Goal: Information Seeking & Learning: Learn about a topic

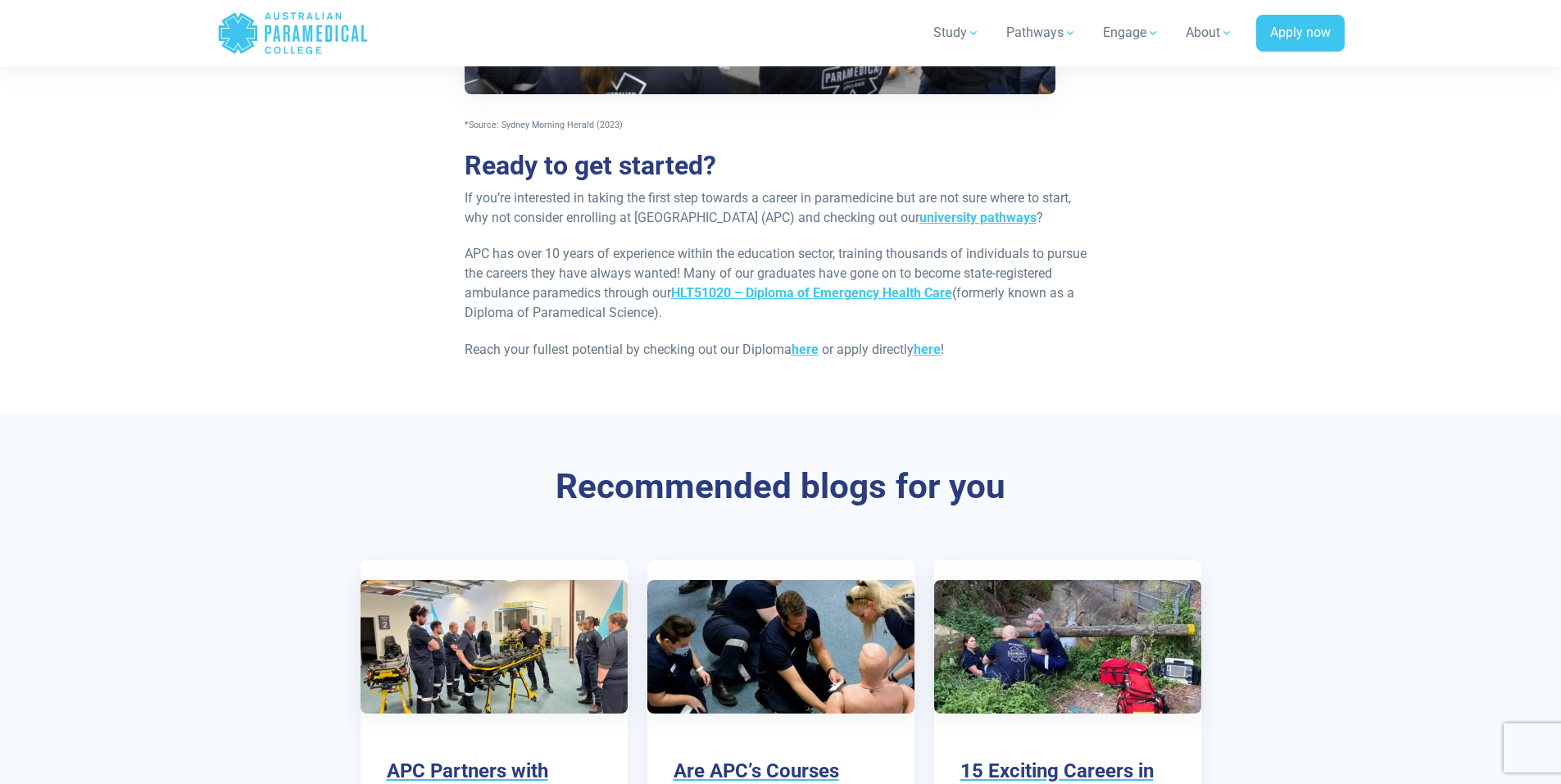
scroll to position [1984, 0]
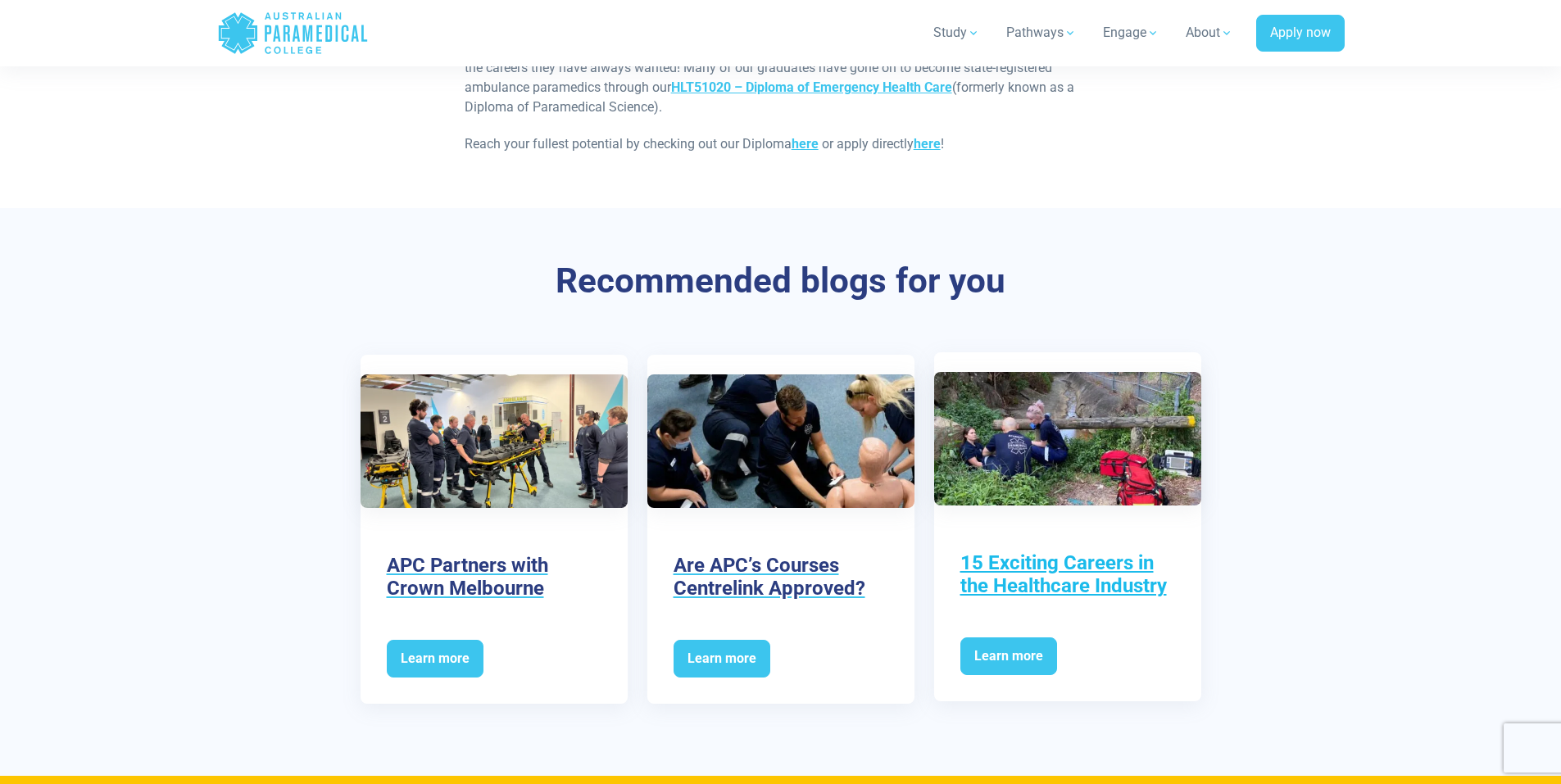
click at [991, 567] on h3 "15 Exciting Careers in the Healthcare Industry" at bounding box center [1068, 574] width 215 height 47
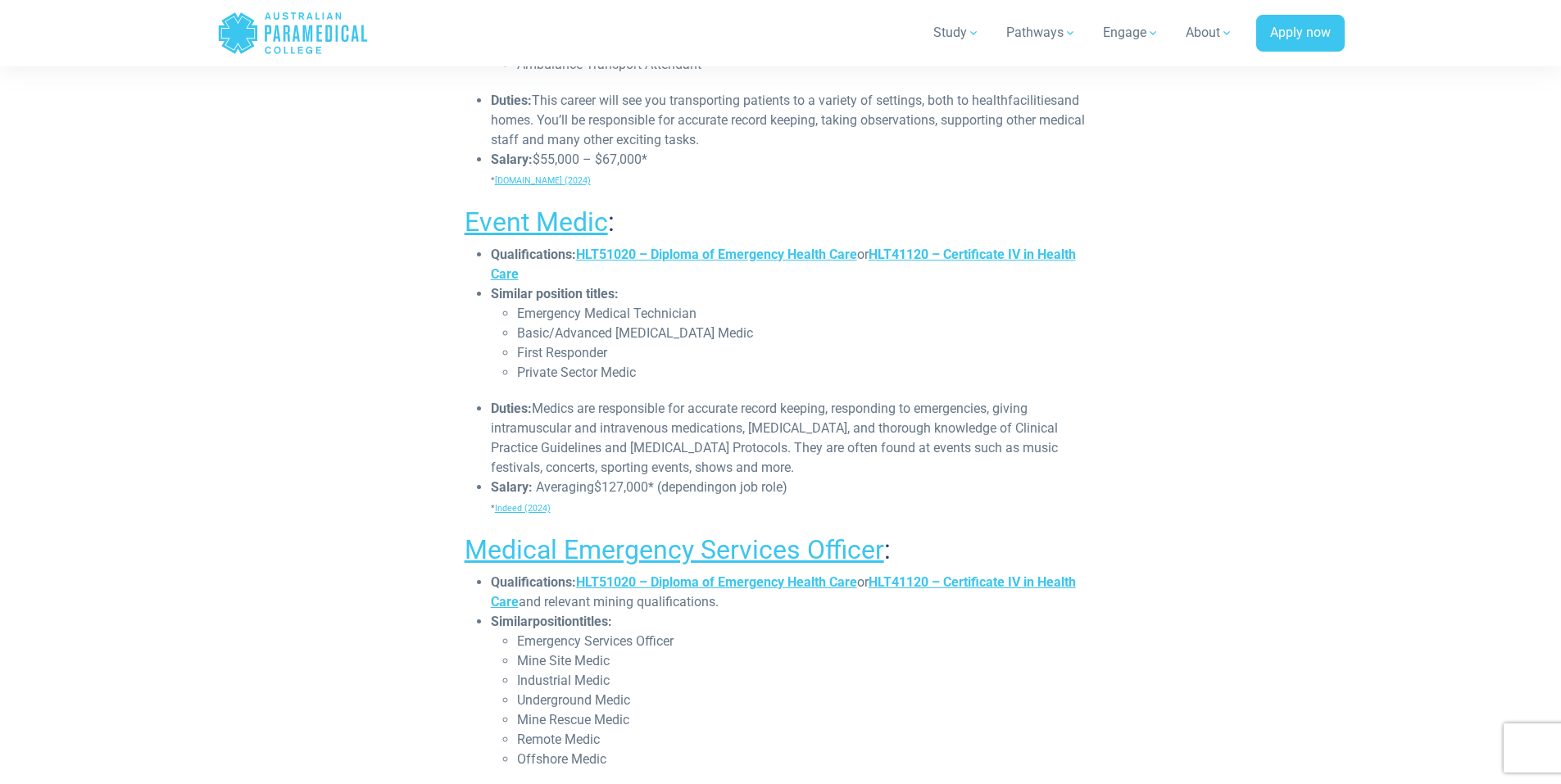
scroll to position [1229, 0]
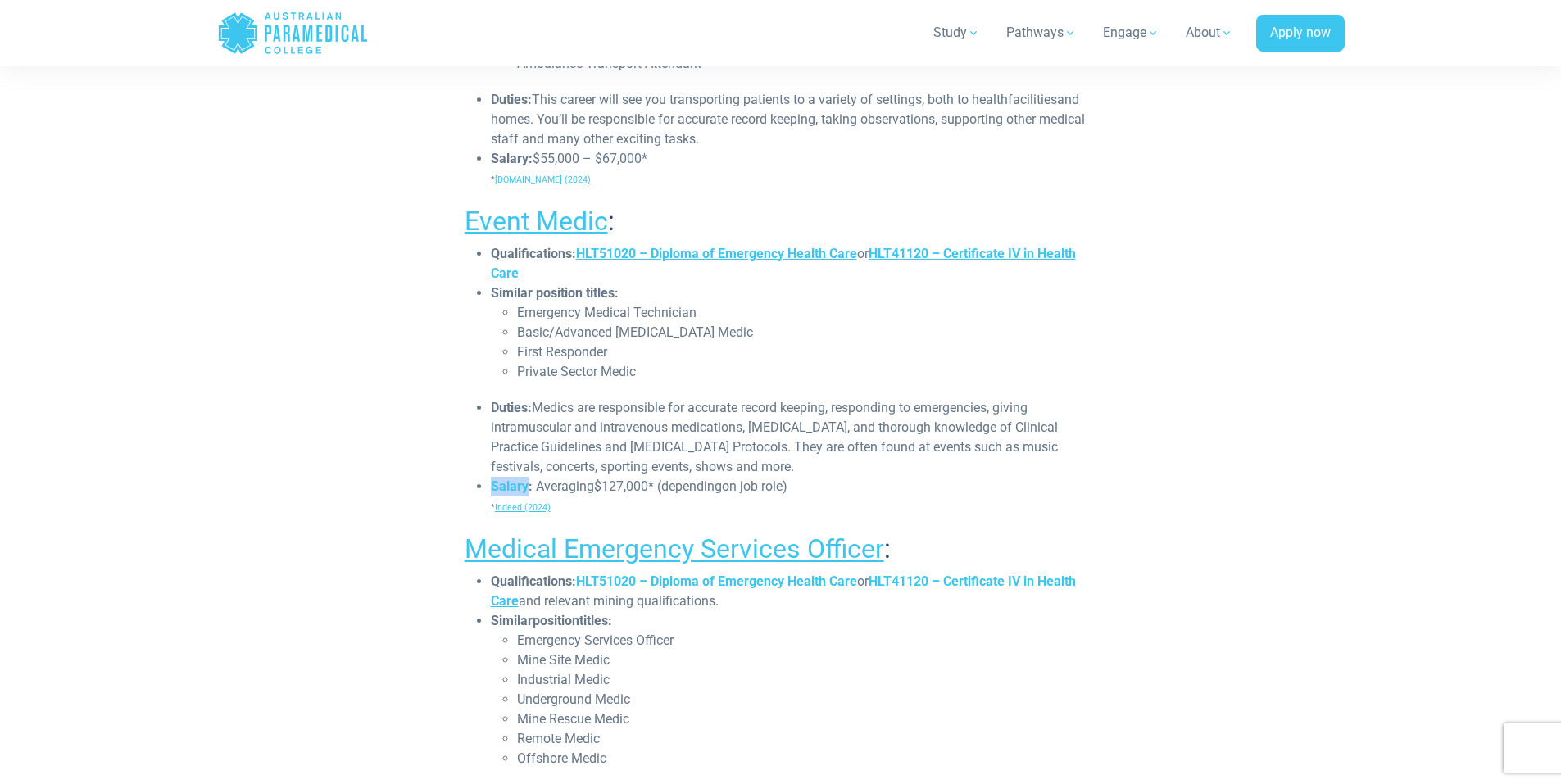
click at [264, 495] on div at bounding box center [264, 495] width 0 height 0
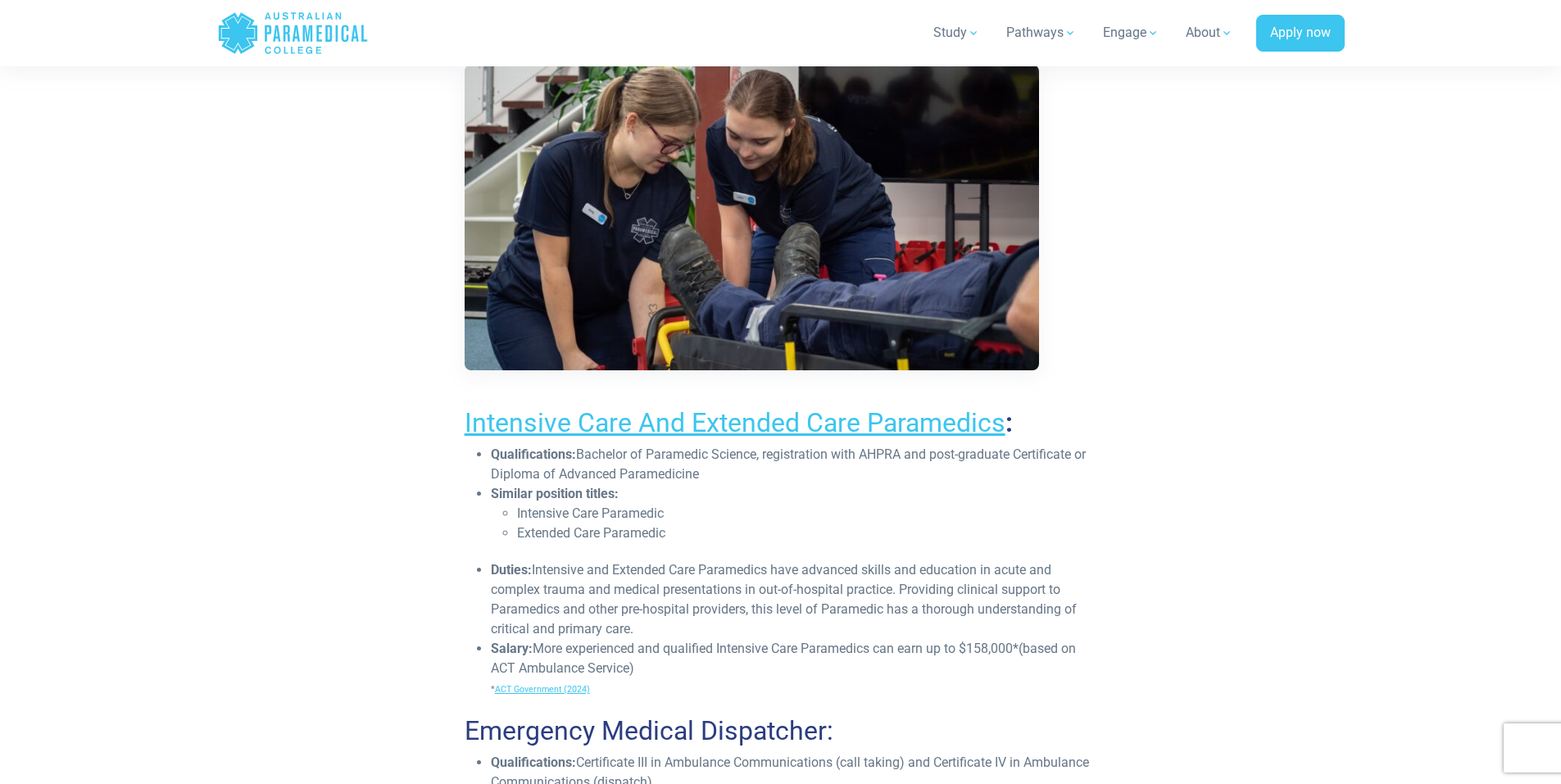
scroll to position [2622, 0]
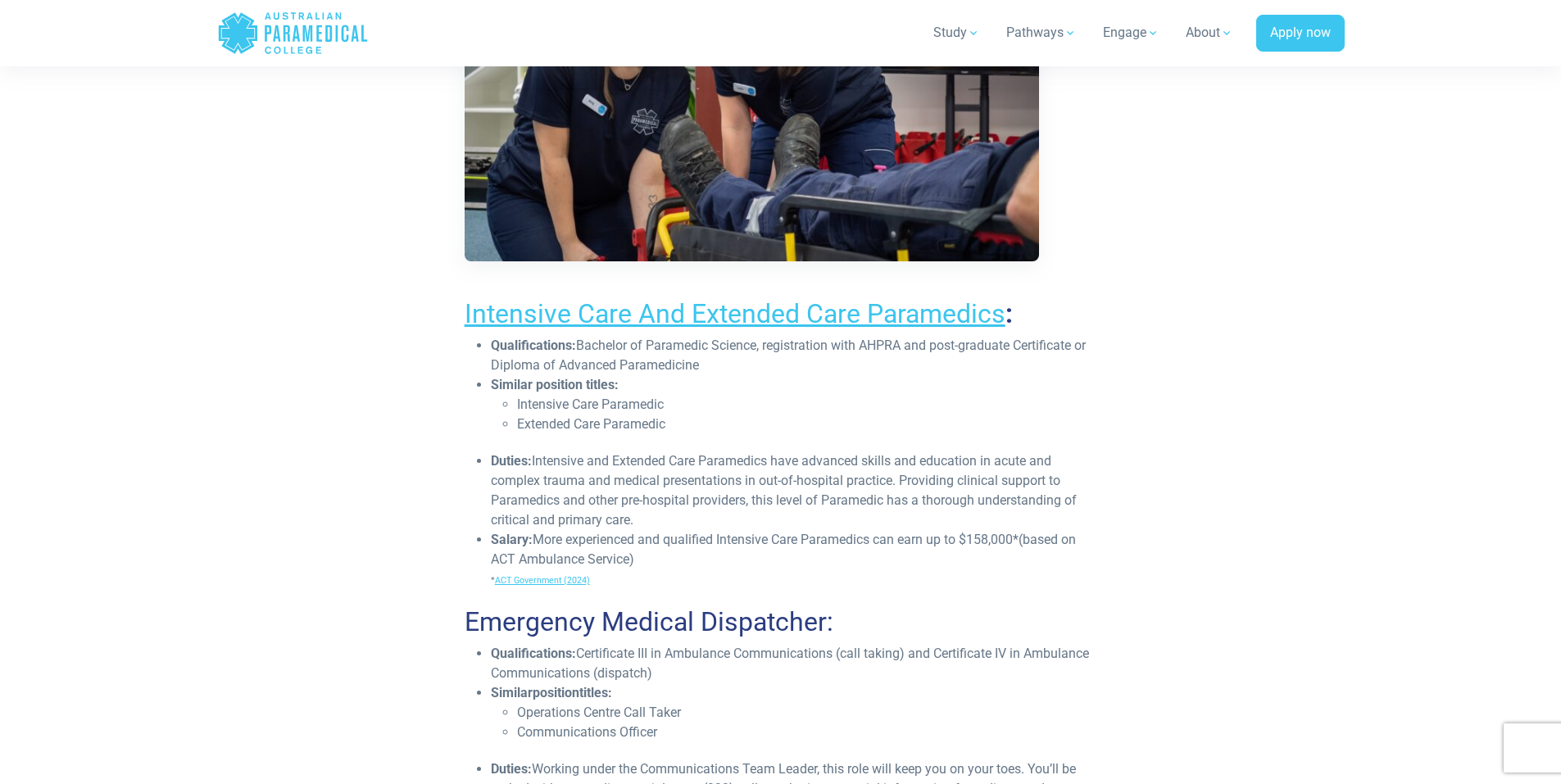
click at [206, 469] on div at bounding box center [206, 469] width 0 height 0
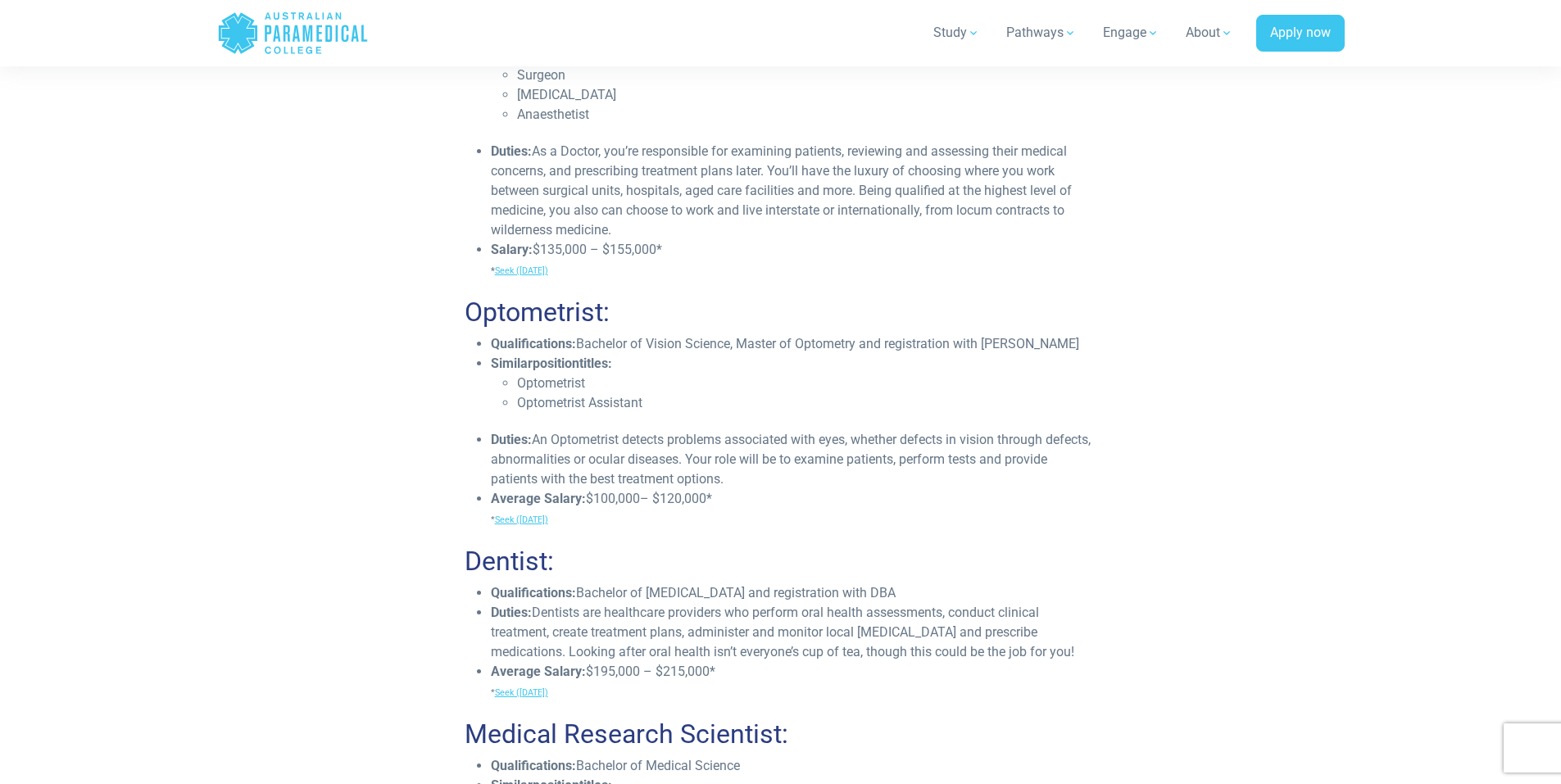
scroll to position [4588, 0]
